Goal: Task Accomplishment & Management: Use online tool/utility

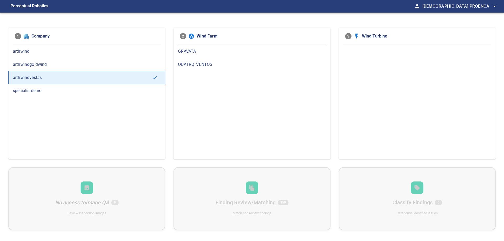
click at [205, 63] on span "QUATRO_VENTOS" at bounding box center [252, 64] width 148 height 6
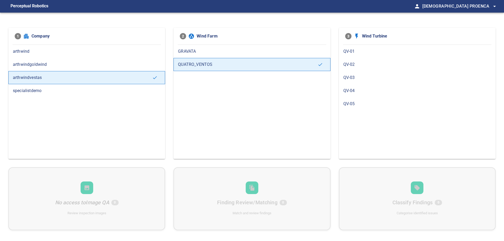
click at [352, 56] on div "QV-01" at bounding box center [417, 51] width 157 height 13
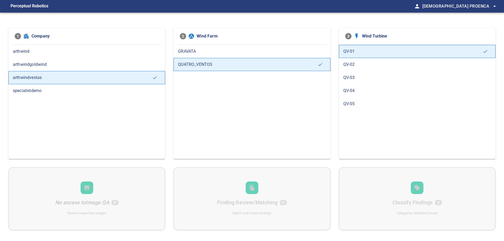
click at [354, 65] on span "QV-02" at bounding box center [418, 64] width 148 height 6
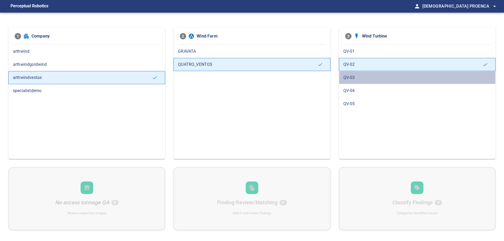
click at [352, 78] on span "QV-03" at bounding box center [418, 78] width 148 height 6
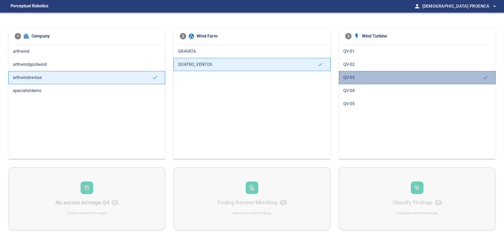
click at [351, 84] on div "QV-03" at bounding box center [417, 77] width 157 height 13
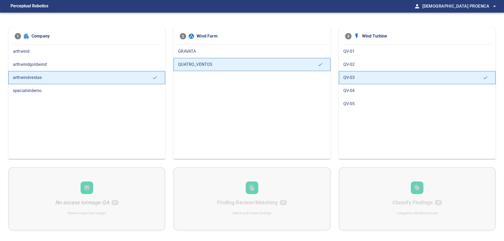
click at [350, 92] on span "QV-04" at bounding box center [418, 91] width 148 height 6
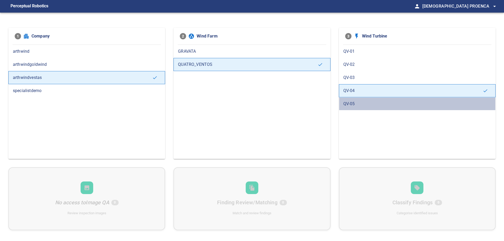
drag, startPoint x: 350, startPoint y: 102, endPoint x: 327, endPoint y: 98, distance: 23.7
click at [351, 102] on span "QV-05" at bounding box center [418, 104] width 148 height 6
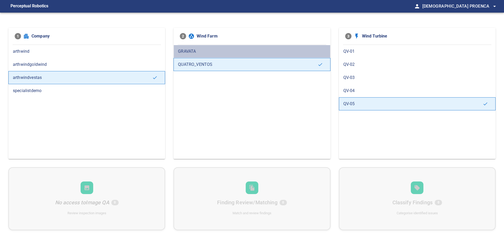
click at [200, 54] on span "GRAVATA" at bounding box center [252, 51] width 148 height 6
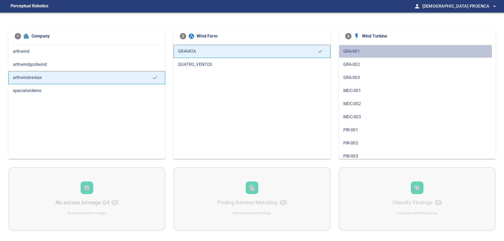
click at [351, 53] on span "GRA-001" at bounding box center [418, 51] width 148 height 6
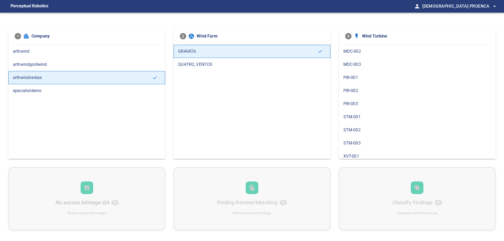
scroll to position [83, 0]
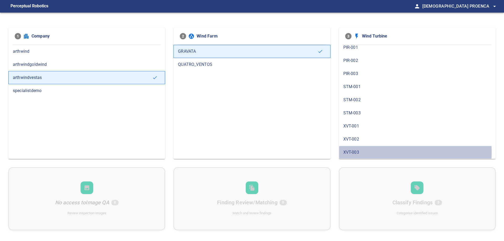
click at [352, 152] on span "XVT-003" at bounding box center [418, 152] width 148 height 6
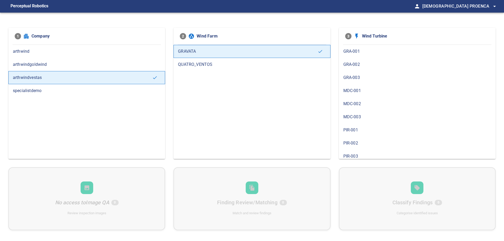
click at [353, 143] on span "PIR-002" at bounding box center [418, 143] width 148 height 6
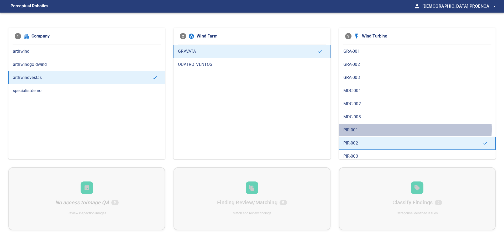
click at [356, 129] on span "PIR-001" at bounding box center [418, 130] width 148 height 6
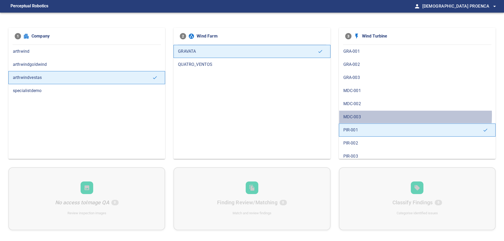
click at [353, 115] on span "MDC-003" at bounding box center [418, 117] width 148 height 6
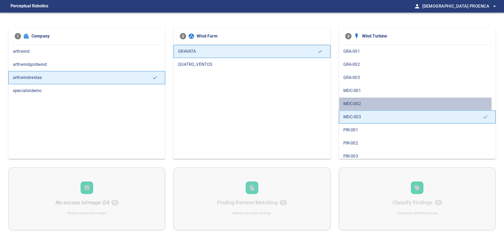
click at [353, 104] on span "MDC-002" at bounding box center [418, 104] width 148 height 6
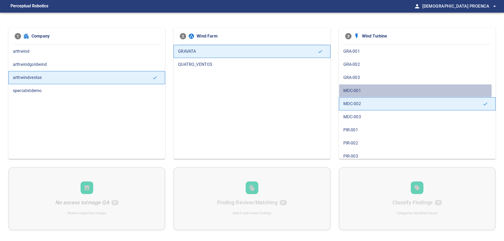
click at [354, 90] on span "MDC-001" at bounding box center [418, 91] width 148 height 6
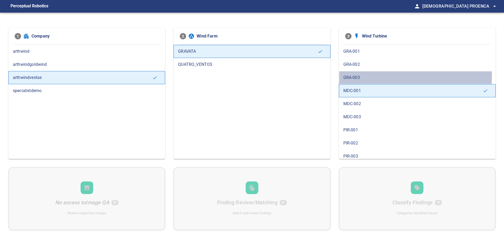
click at [358, 75] on span "GRA-003" at bounding box center [418, 78] width 148 height 6
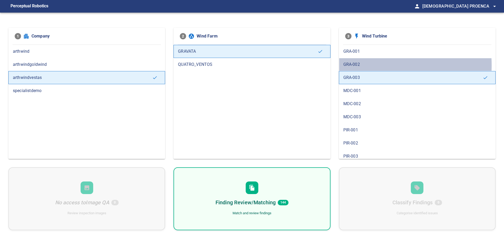
click at [359, 65] on span "GRA-002" at bounding box center [418, 64] width 148 height 6
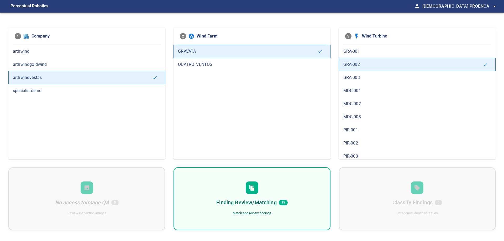
click at [360, 52] on span "GRA-001" at bounding box center [418, 51] width 148 height 6
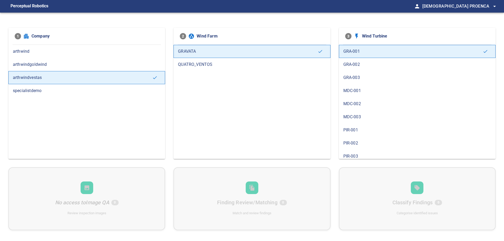
click at [356, 77] on span "GRA-003" at bounding box center [418, 78] width 148 height 6
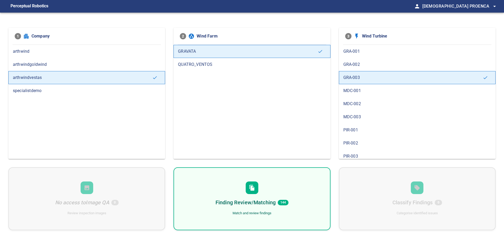
click at [267, 209] on div "Finding Review/Matching 144 Match and review findings" at bounding box center [252, 199] width 157 height 63
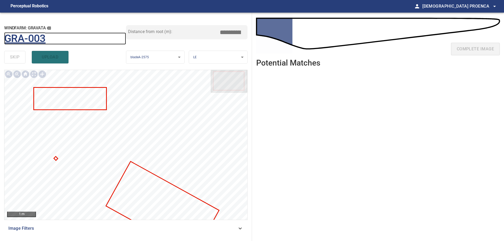
click at [37, 40] on h1 "GRA-003" at bounding box center [25, 39] width 42 height 12
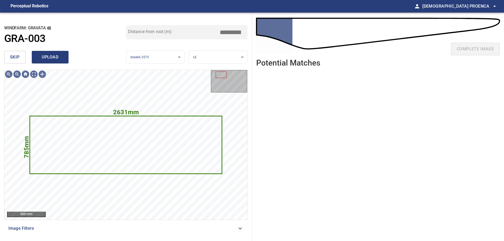
click at [62, 60] on span "upload" at bounding box center [50, 57] width 25 height 7
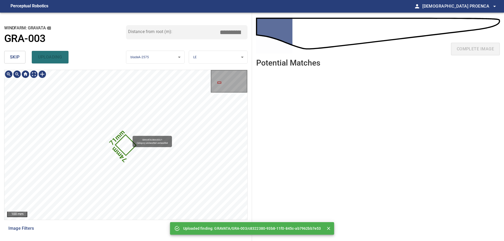
click at [127, 141] on icon at bounding box center [126, 145] width 20 height 20
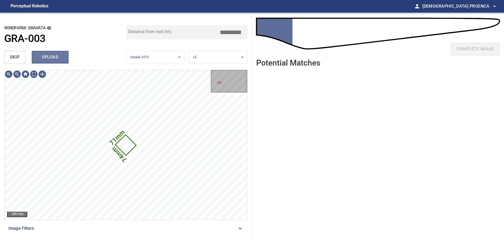
click at [52, 57] on span "upload" at bounding box center [50, 57] width 25 height 7
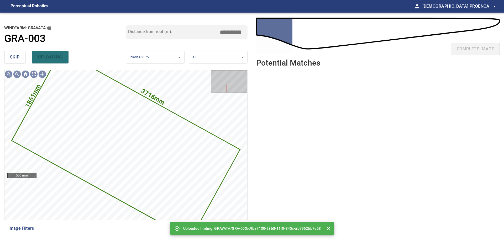
click at [55, 57] on div "skip uploading" at bounding box center [65, 57] width 122 height 17
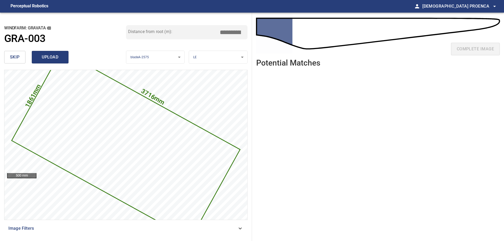
click at [54, 58] on span "upload" at bounding box center [50, 57] width 25 height 7
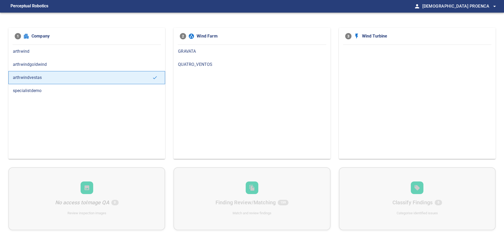
click at [198, 51] on span "GRAVATA" at bounding box center [252, 51] width 148 height 6
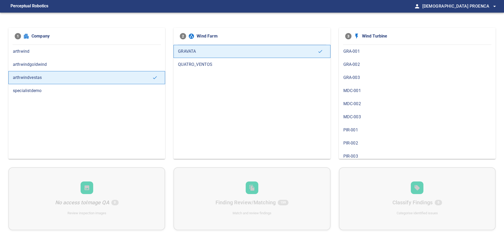
click at [358, 78] on span "GRA-003" at bounding box center [418, 78] width 148 height 6
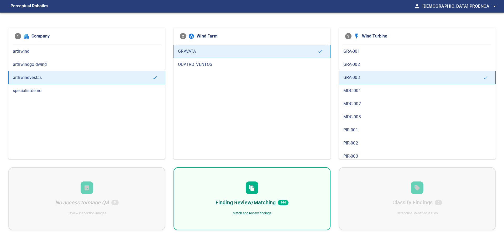
click at [245, 185] on div "Finding Review/Matching 144 Match and review findings" at bounding box center [252, 199] width 157 height 63
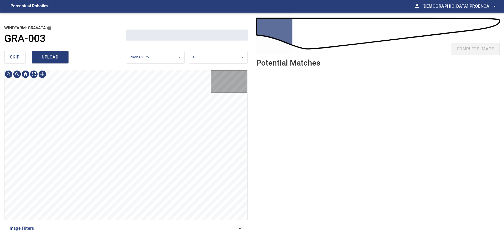
click at [46, 57] on span "upload" at bounding box center [50, 57] width 25 height 7
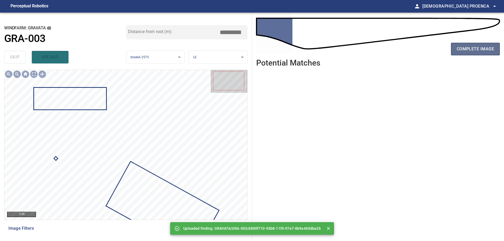
click at [473, 51] on span "complete image" at bounding box center [475, 48] width 37 height 7
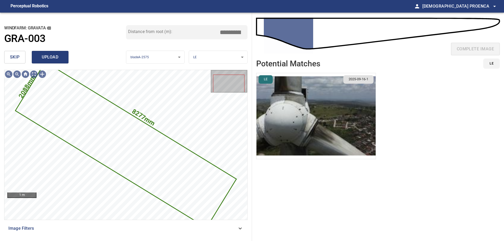
click at [38, 56] on span "upload" at bounding box center [50, 57] width 25 height 7
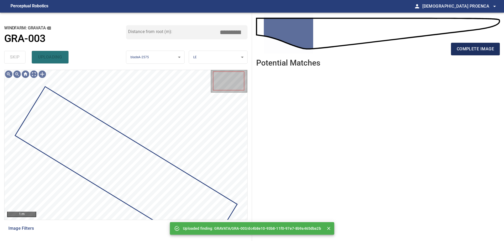
click at [464, 46] on span "complete image" at bounding box center [475, 48] width 37 height 7
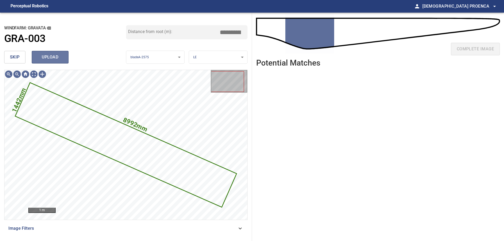
click at [46, 56] on span "upload" at bounding box center [50, 57] width 25 height 7
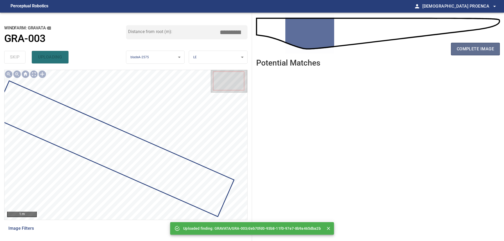
click at [477, 48] on span "complete image" at bounding box center [475, 48] width 37 height 7
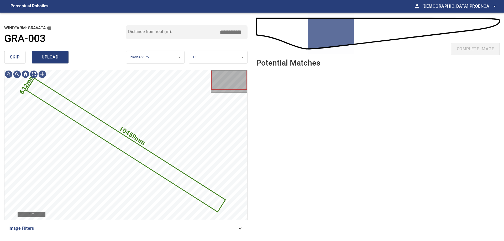
click at [57, 60] on span "upload" at bounding box center [50, 57] width 25 height 7
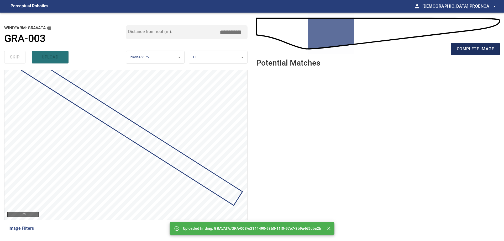
click at [478, 50] on span "complete image" at bounding box center [475, 48] width 37 height 7
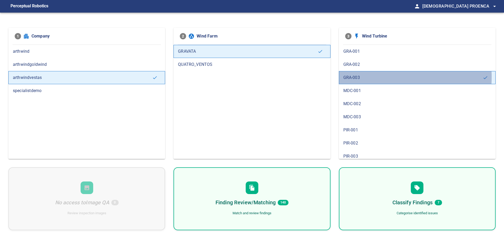
click at [351, 77] on span "GRA-003" at bounding box center [413, 78] width 139 height 6
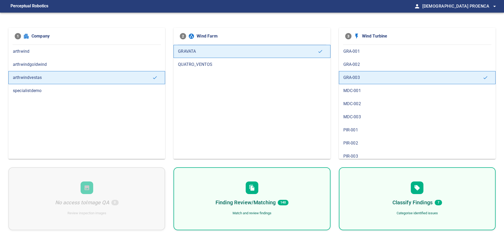
click at [271, 193] on div "Finding Review/Matching 140 Match and review findings" at bounding box center [252, 199] width 157 height 63
click at [375, 201] on div "Classify Findings 7 Categorise identified issues" at bounding box center [417, 199] width 157 height 63
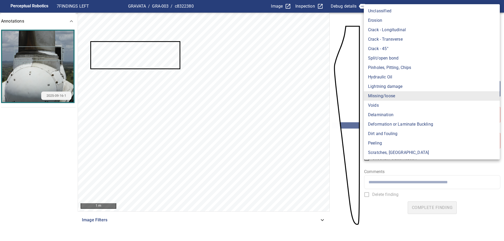
click at [378, 92] on body "**********" at bounding box center [252, 120] width 504 height 241
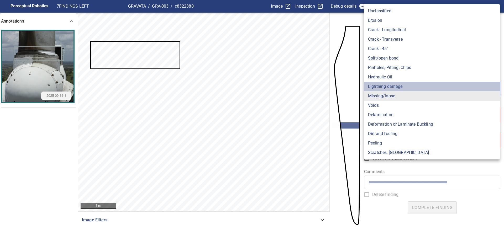
click at [381, 86] on li "Lightning damage" at bounding box center [432, 86] width 136 height 9
type input "**********"
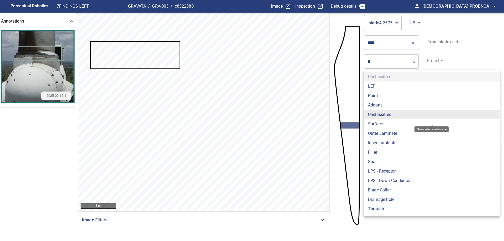
click at [384, 118] on body "**********" at bounding box center [252, 120] width 504 height 241
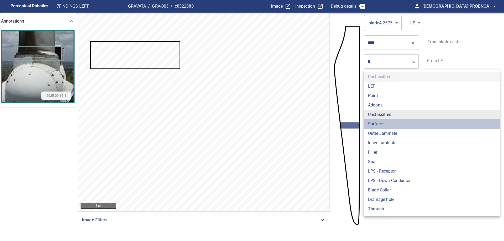
click at [377, 125] on li "Surface" at bounding box center [432, 124] width 136 height 9
type input "*******"
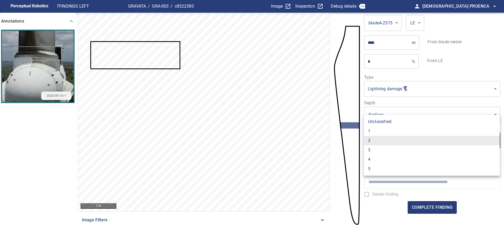
click at [376, 144] on body "**********" at bounding box center [252, 120] width 504 height 241
click at [374, 133] on li "1" at bounding box center [432, 131] width 136 height 9
type input "*"
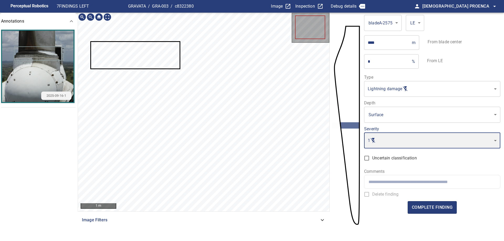
click at [122, 60] on icon at bounding box center [135, 55] width 89 height 27
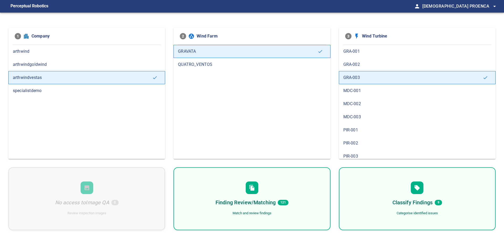
click at [189, 62] on span "QUATRO_VENTOS" at bounding box center [252, 64] width 148 height 6
